Goal: Information Seeking & Learning: Learn about a topic

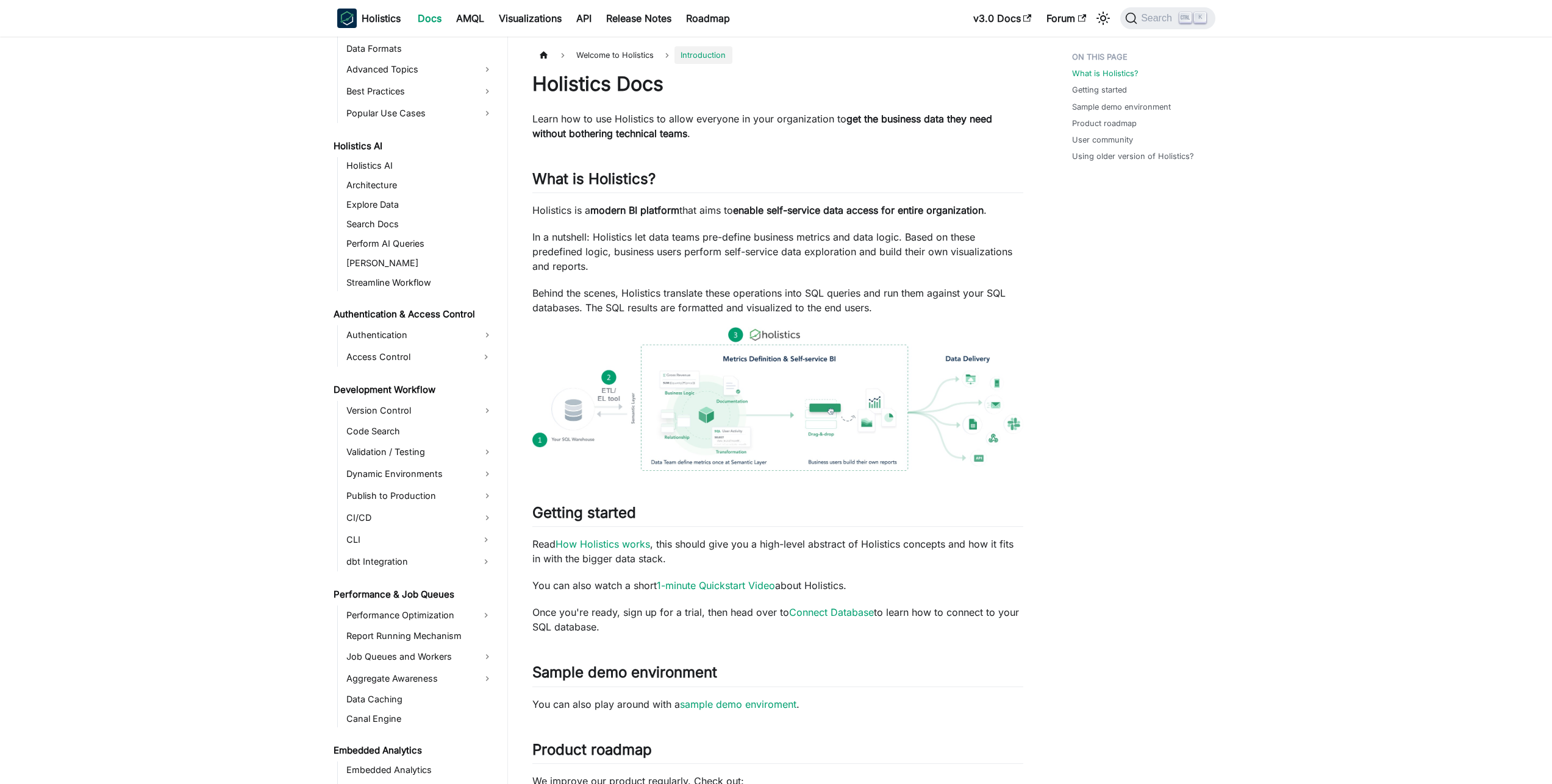
scroll to position [520, 0]
click at [393, 270] on link "[PERSON_NAME]" at bounding box center [420, 271] width 154 height 17
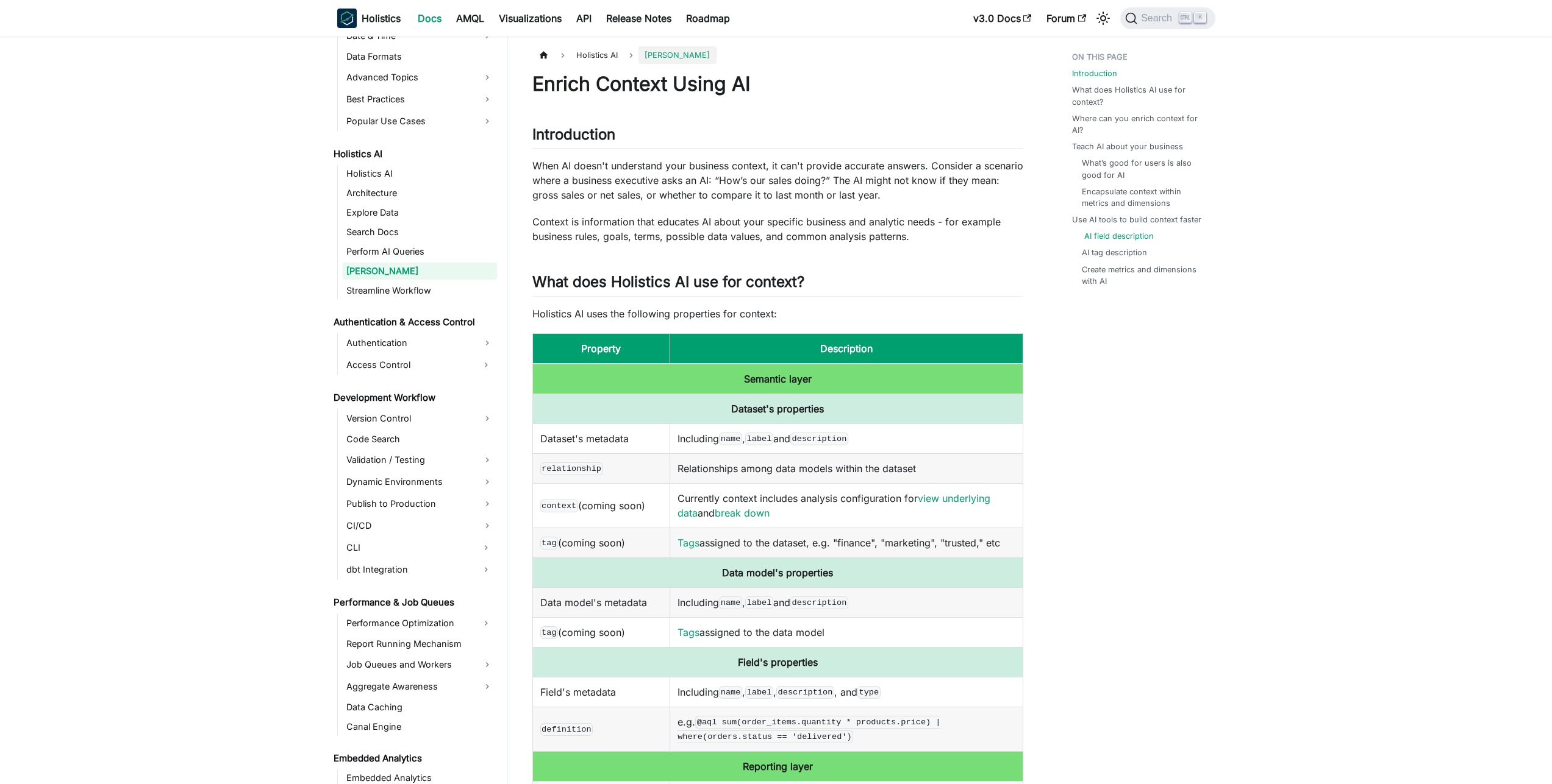
click at [1117, 237] on link "AI field description" at bounding box center [1119, 236] width 70 height 12
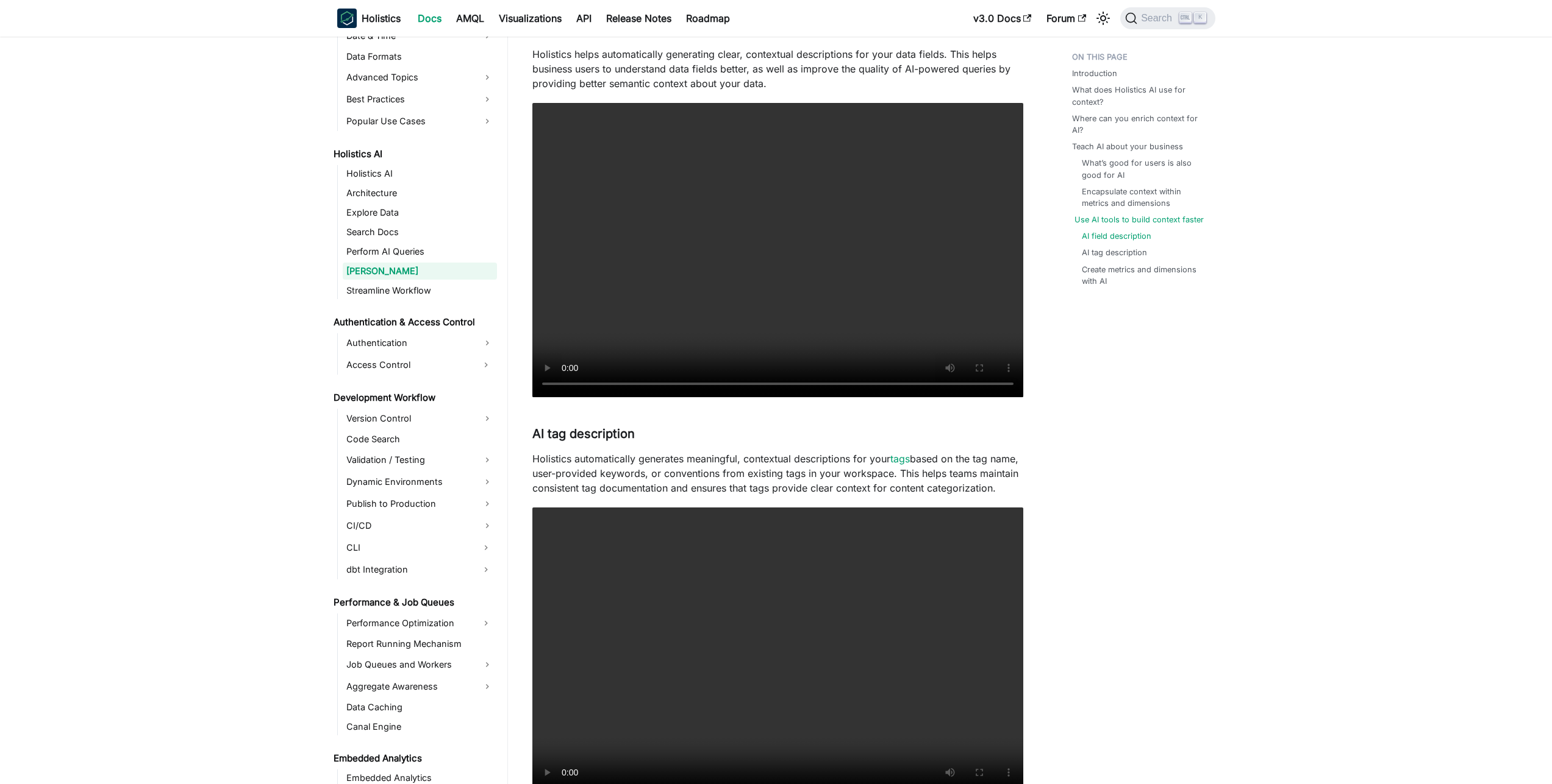
click at [1130, 215] on link "Use AI tools to build context faster" at bounding box center [1139, 219] width 129 height 12
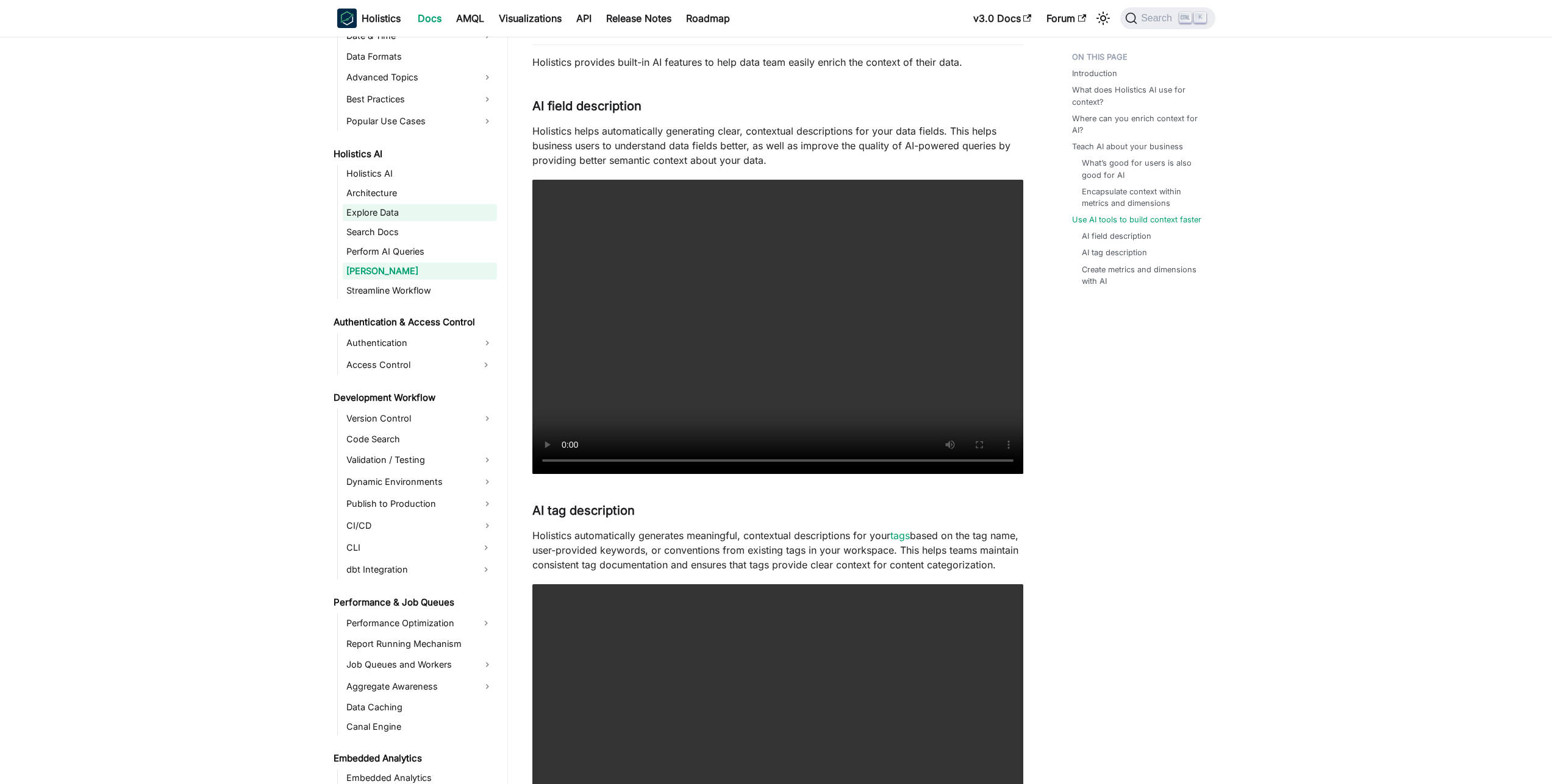
click at [383, 208] on link "Explore Data" at bounding box center [420, 212] width 154 height 17
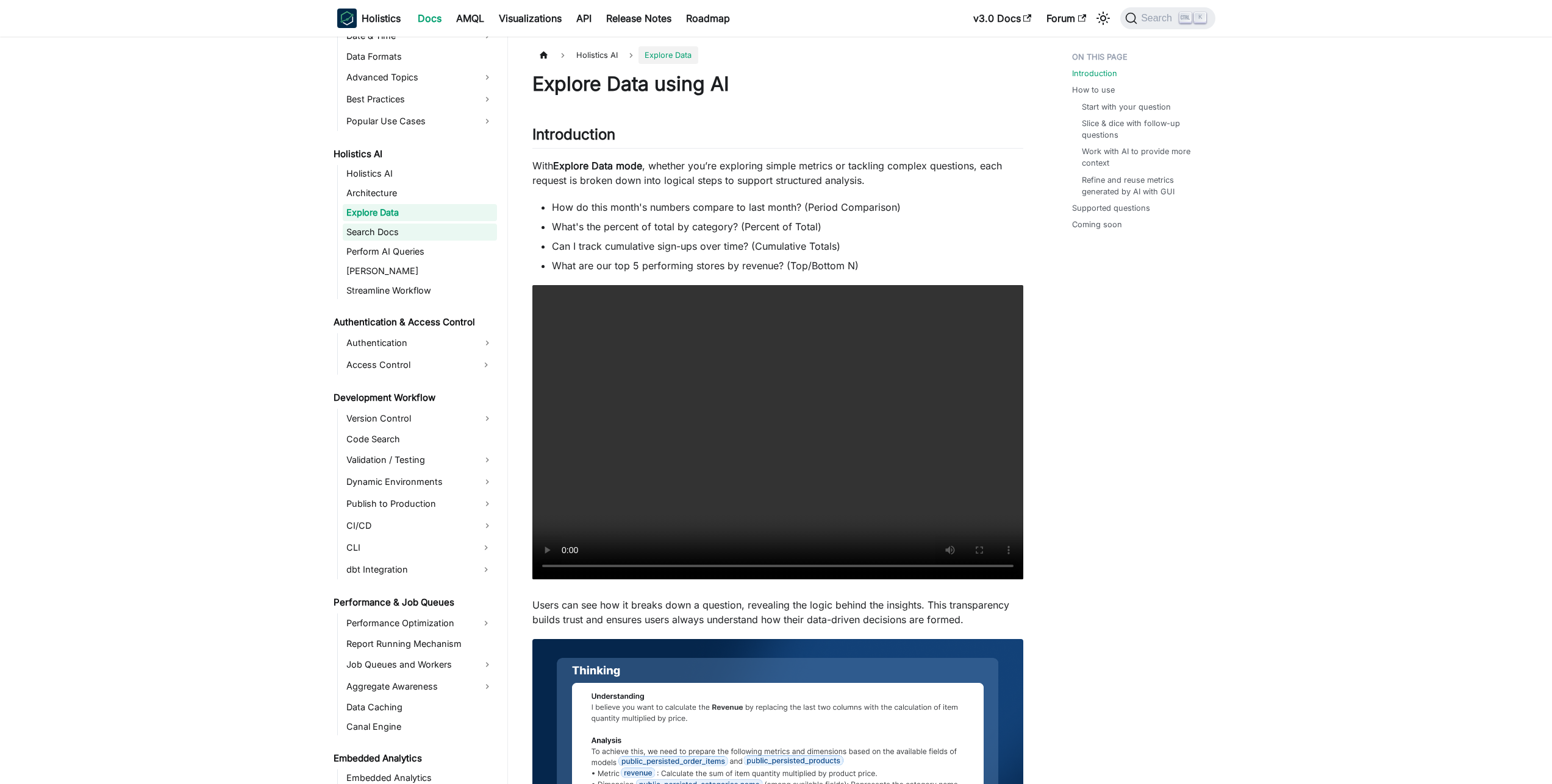
click at [389, 233] on link "Search Docs" at bounding box center [420, 232] width 154 height 17
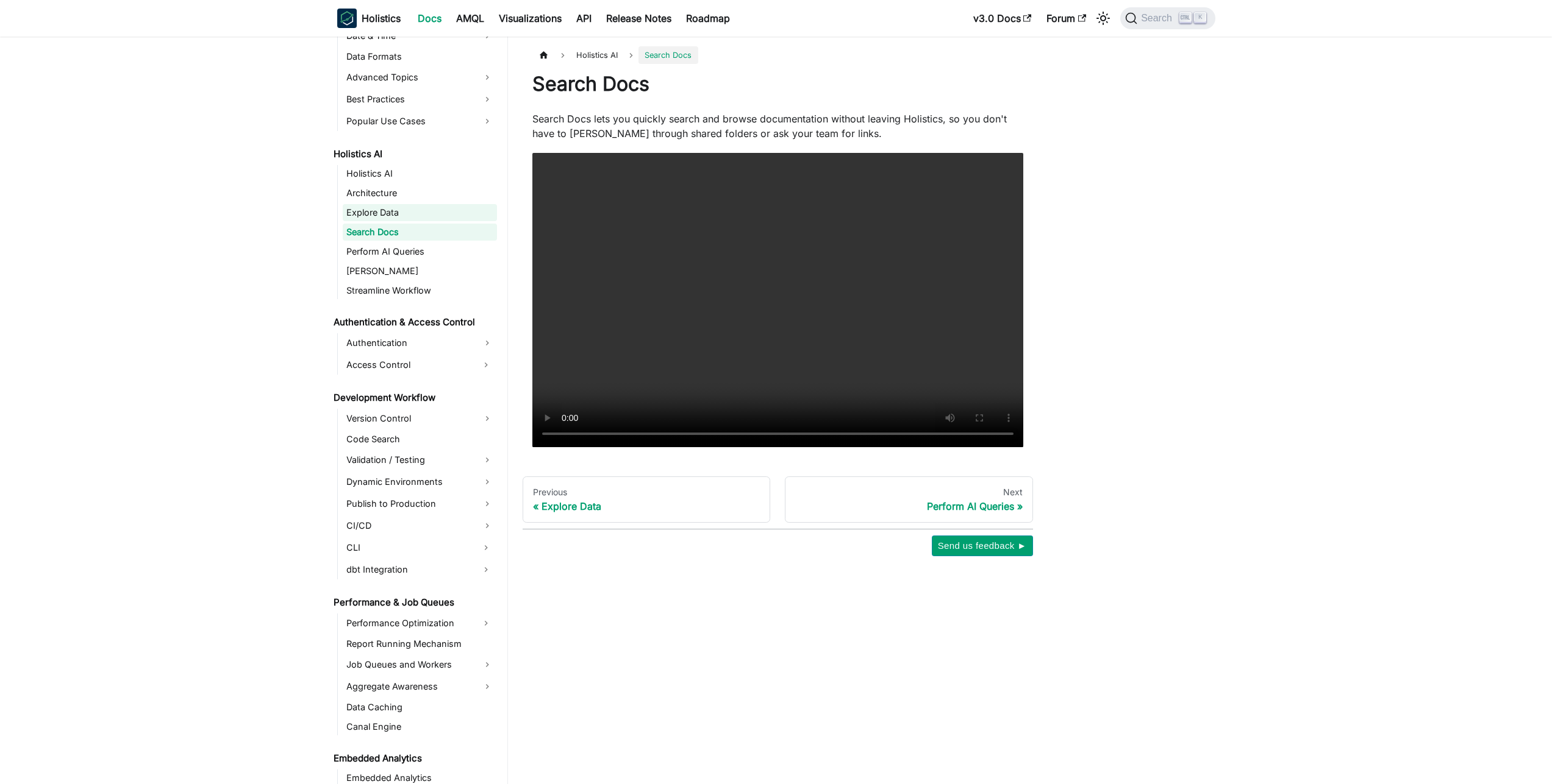
click at [400, 216] on link "Explore Data" at bounding box center [420, 212] width 154 height 17
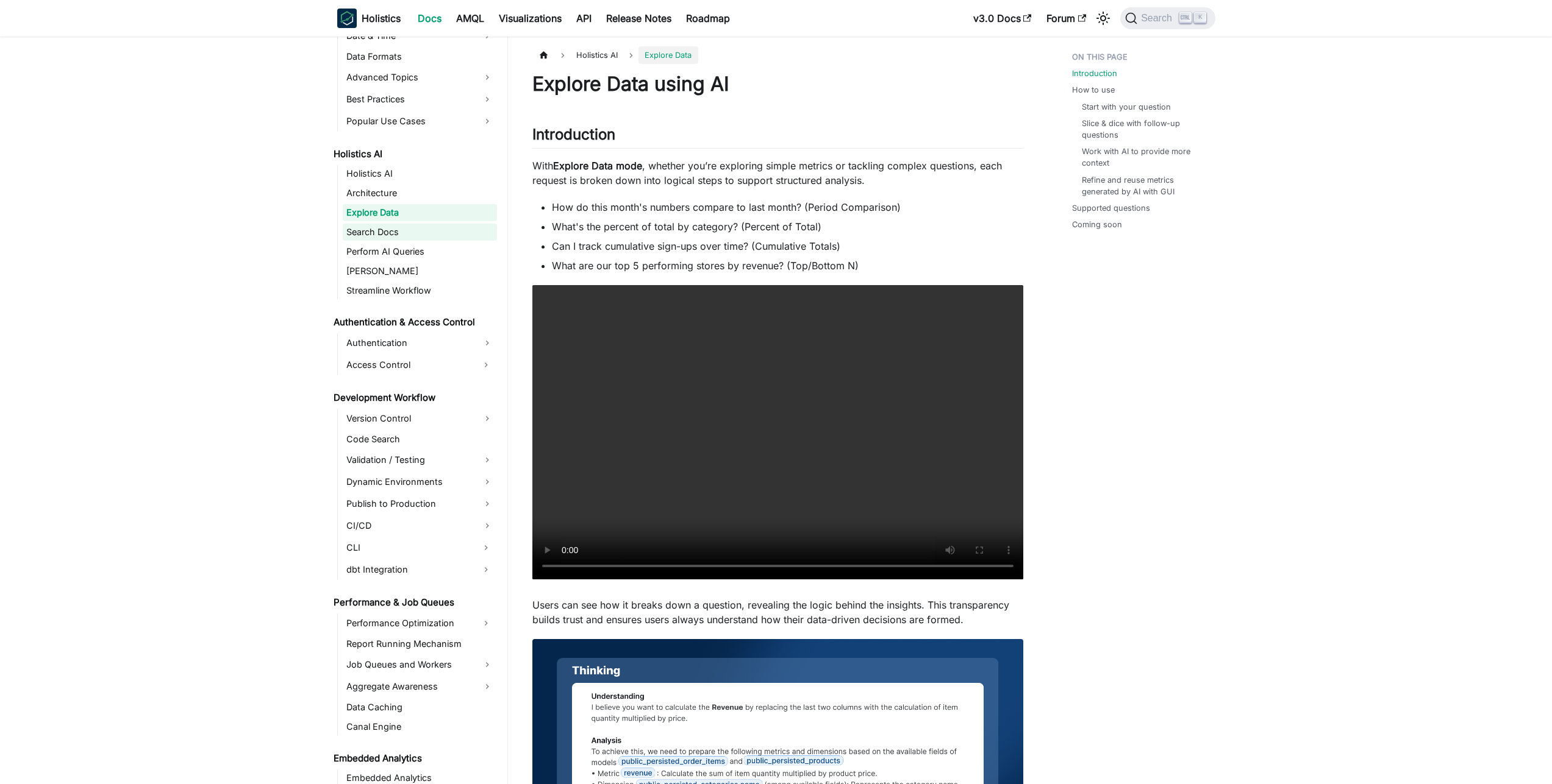
click at [402, 236] on link "Search Docs" at bounding box center [420, 232] width 154 height 17
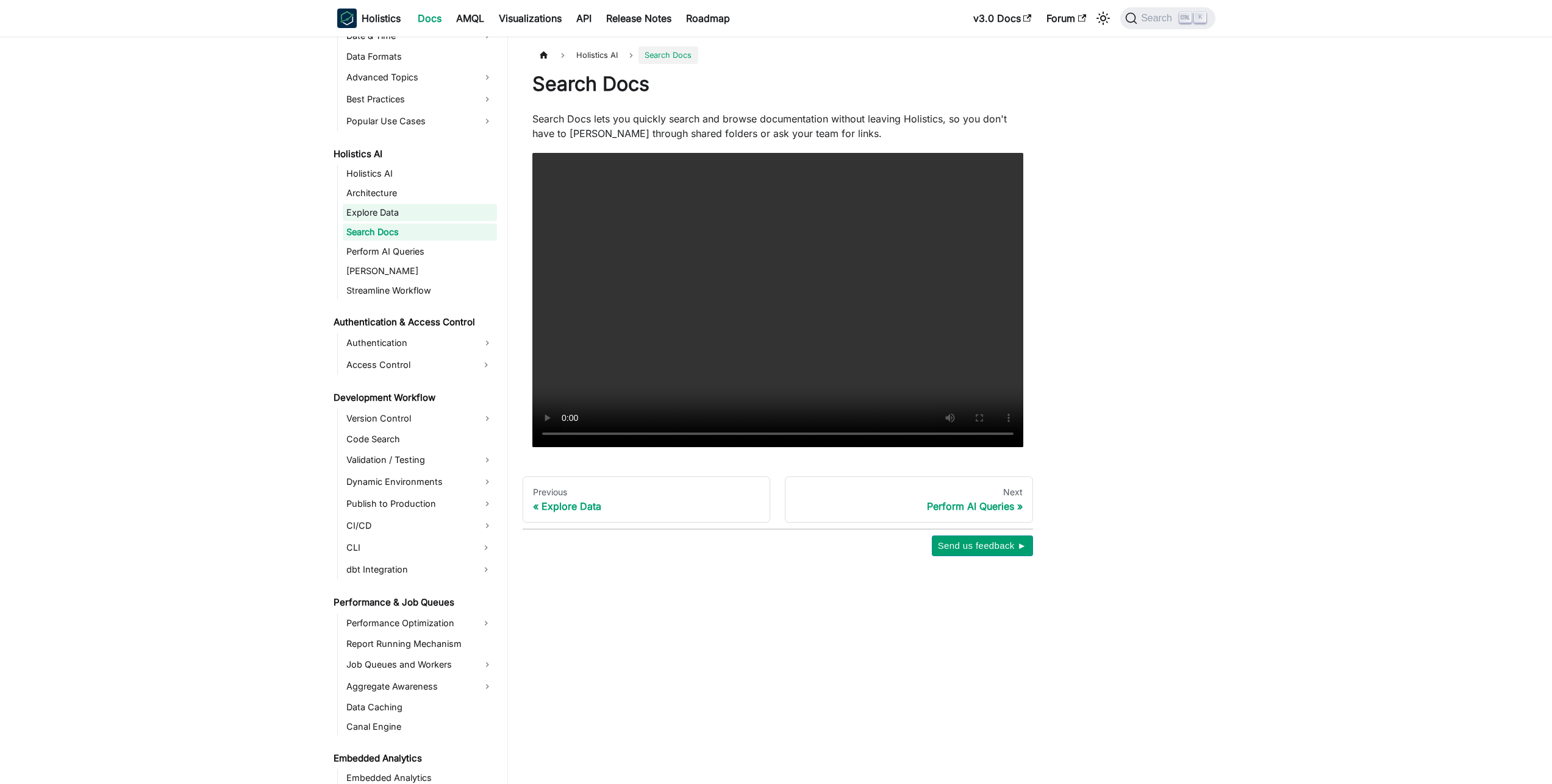
click at [414, 214] on link "Explore Data" at bounding box center [420, 212] width 154 height 17
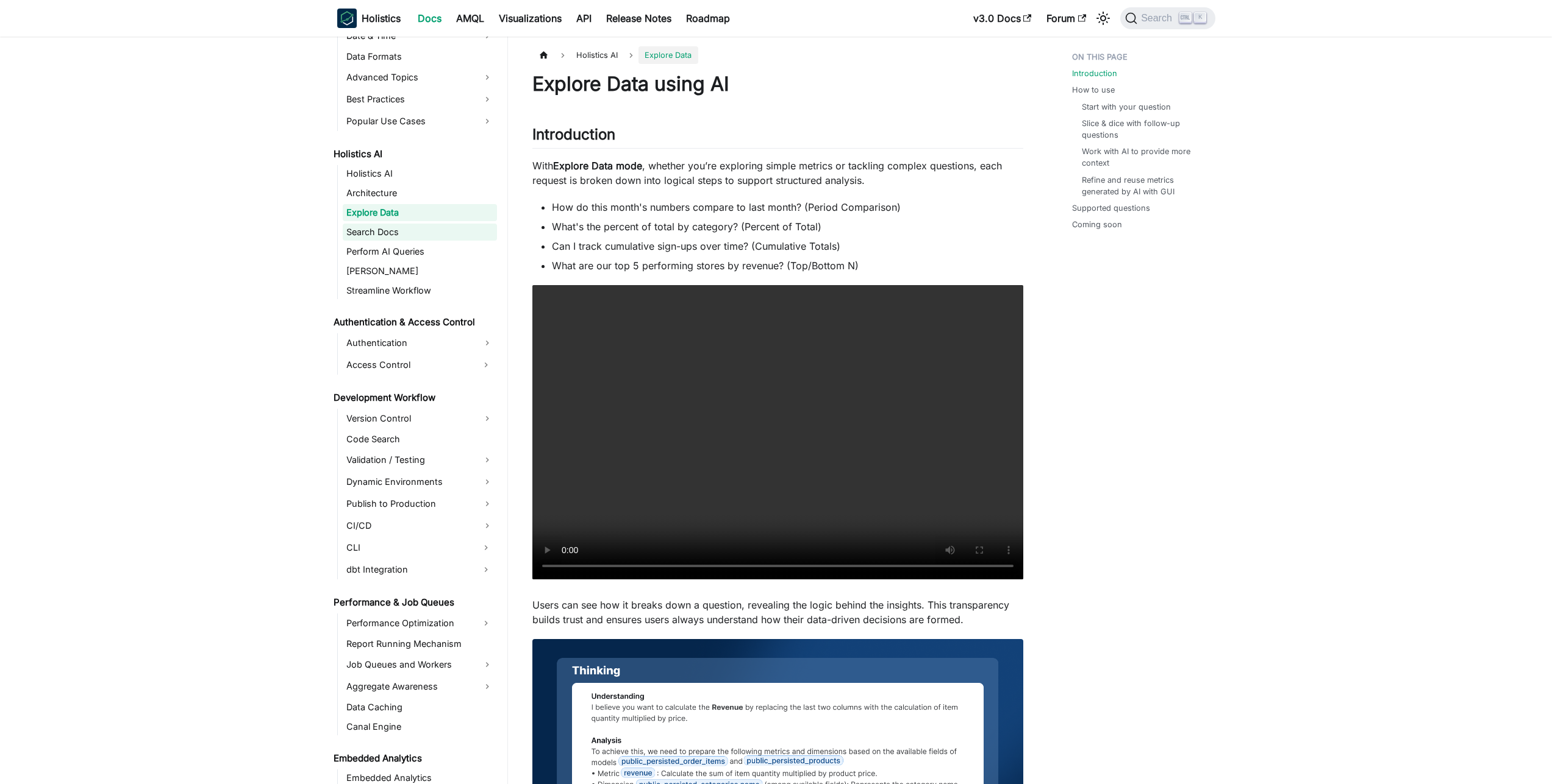
click at [411, 225] on link "Search Docs" at bounding box center [420, 232] width 154 height 17
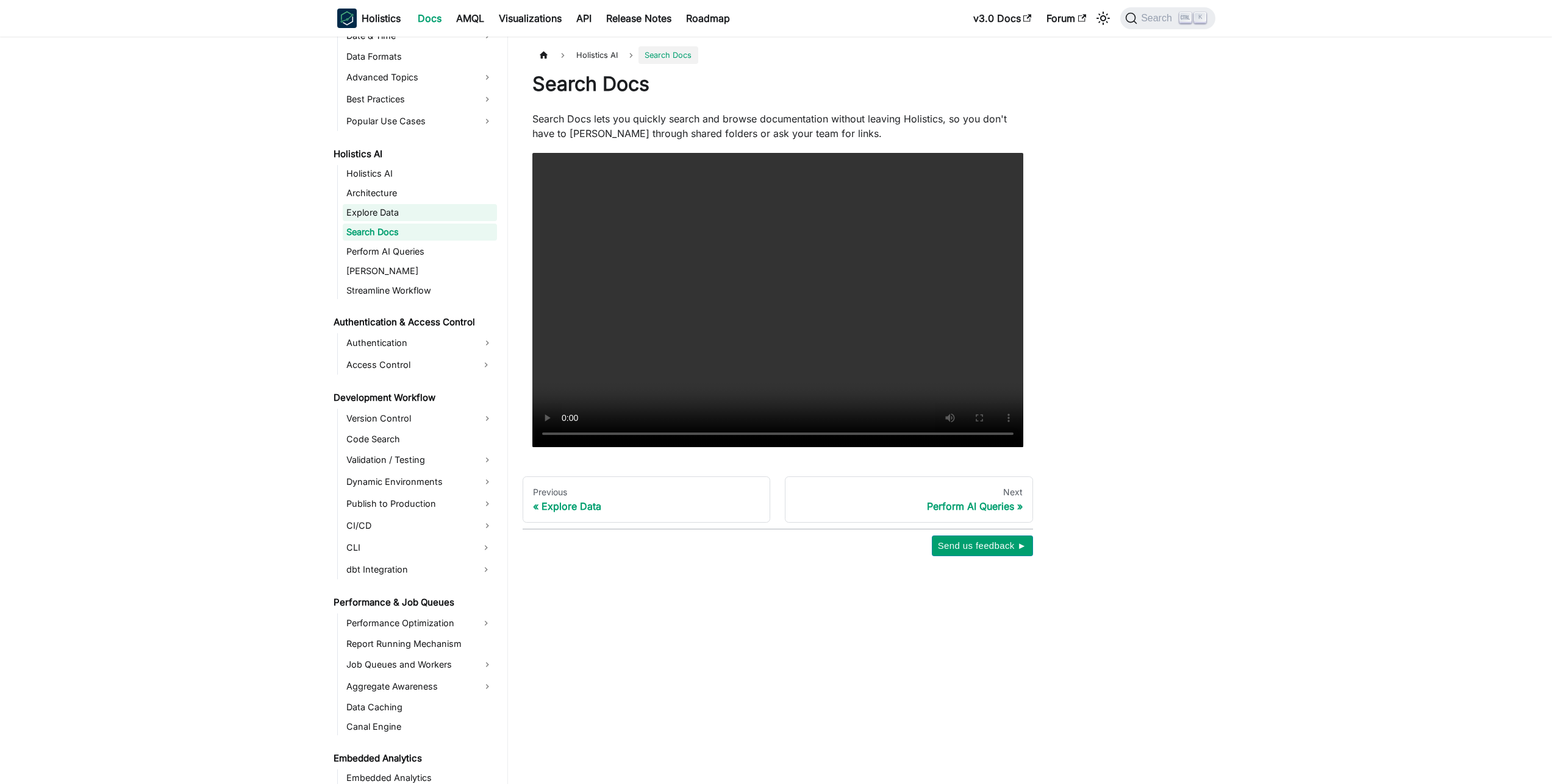
click at [411, 213] on link "Explore Data" at bounding box center [420, 212] width 154 height 17
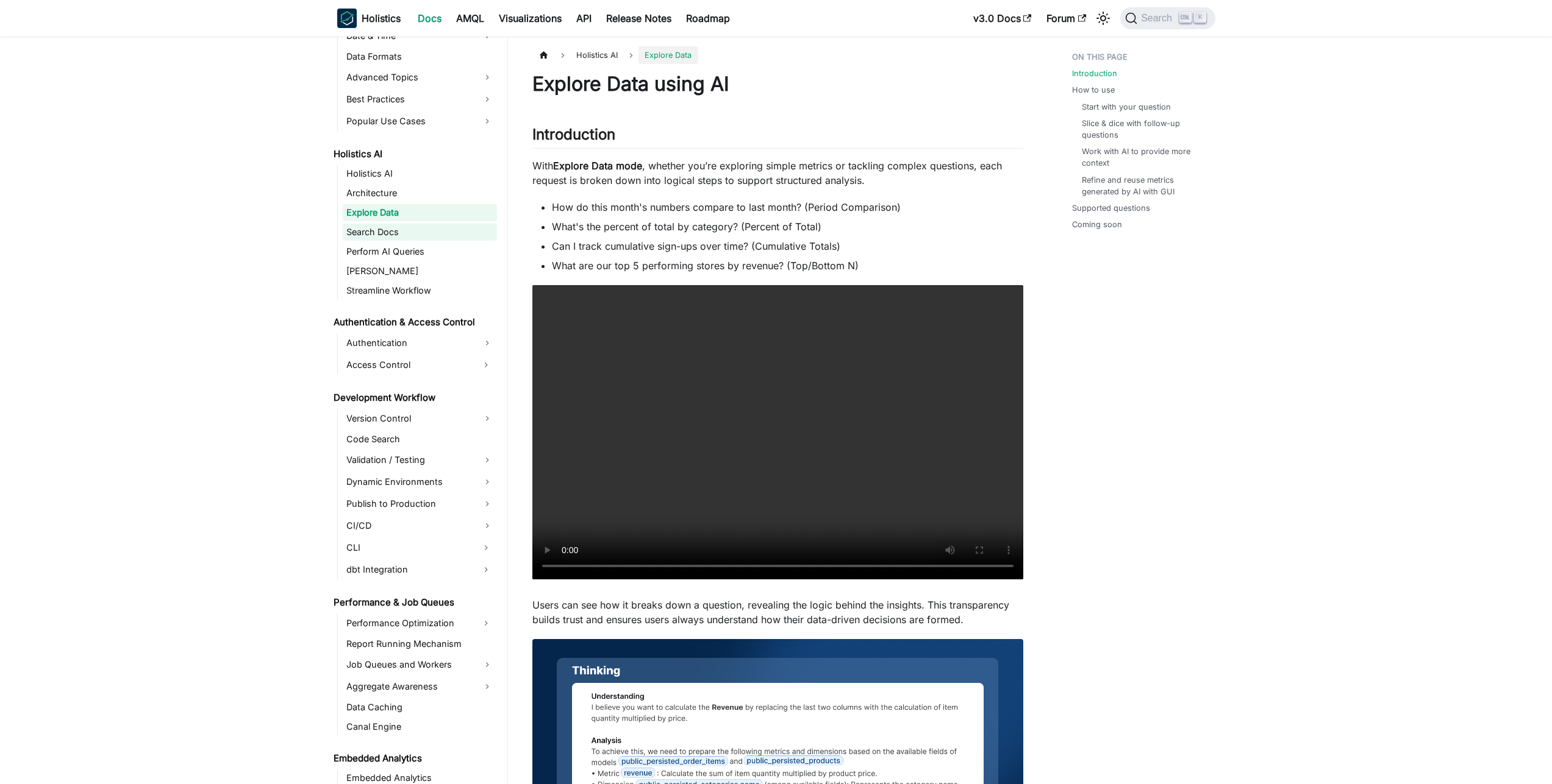
click at [380, 231] on link "Search Docs" at bounding box center [420, 232] width 154 height 17
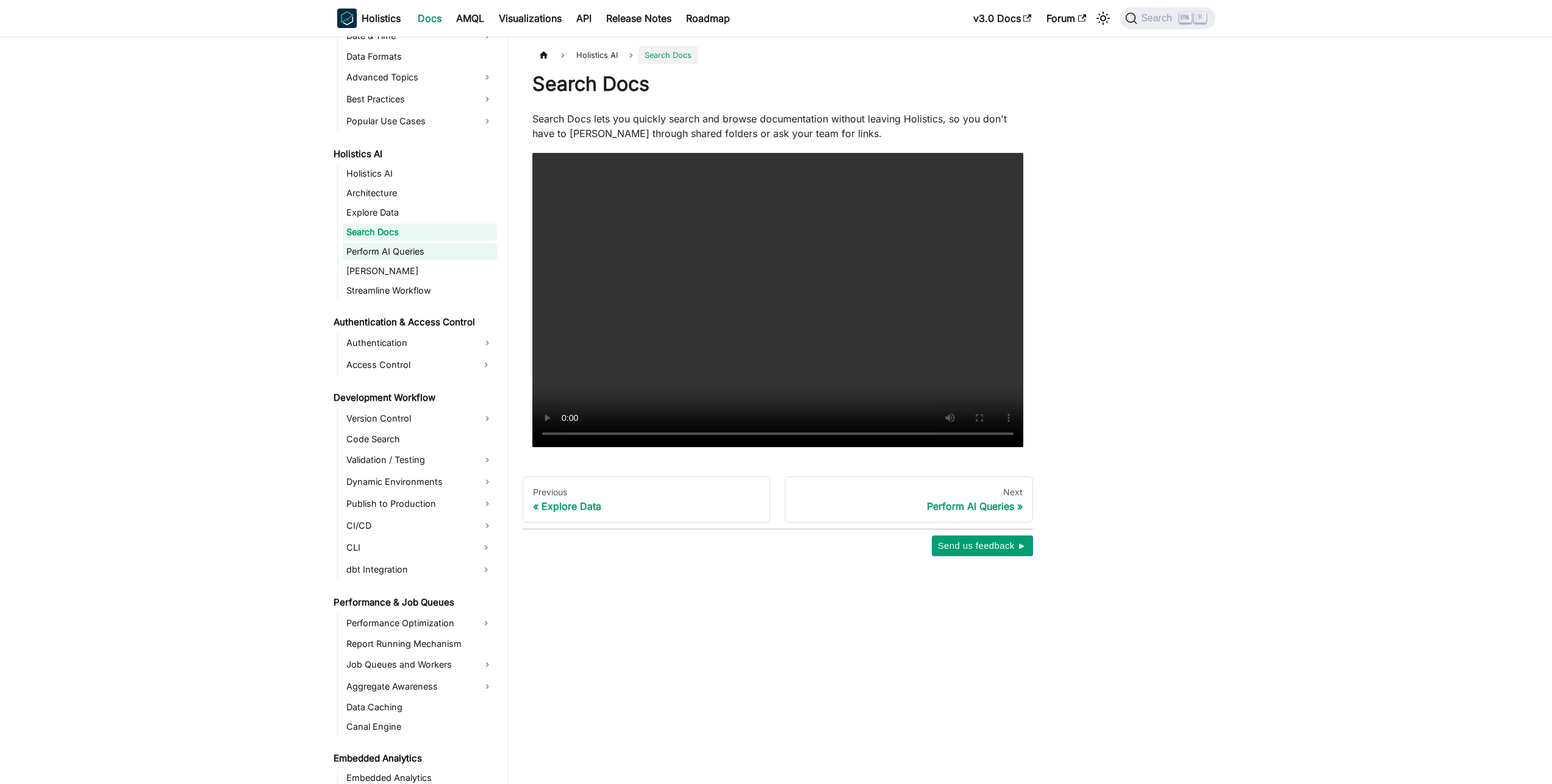
click at [423, 253] on link "Perform AI Queries" at bounding box center [420, 251] width 154 height 17
